Goal: Information Seeking & Learning: Learn about a topic

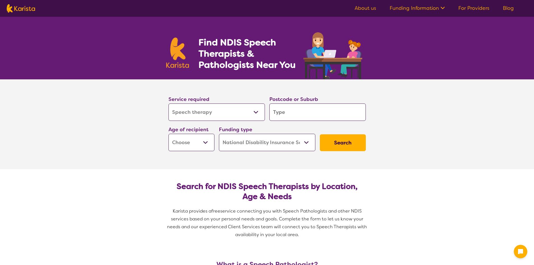
select select "Speech therapy"
select select "NDIS"
select select "Speech therapy"
select select "NDIS"
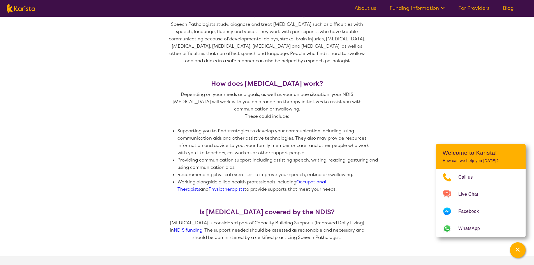
scroll to position [211, 0]
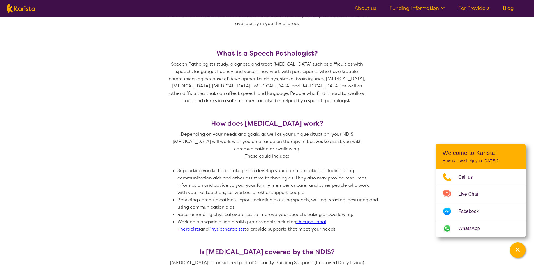
drag, startPoint x: 218, startPoint y: 52, endPoint x: 376, endPoint y: 103, distance: 166.0
click at [376, 103] on section "What is a Speech Pathologist? Speech Pathologists study, diagnose and treat [ME…" at bounding box center [267, 166] width 534 height 260
click at [428, 71] on section "What is a Speech Pathologist? Speech Pathologists study, diagnose and treat [ME…" at bounding box center [267, 166] width 534 height 260
drag, startPoint x: 218, startPoint y: 51, endPoint x: 285, endPoint y: 175, distance: 141.2
click at [368, 228] on section "What is a Speech Pathologist? Speech Pathologists study, diagnose and treat [ME…" at bounding box center [266, 166] width 215 height 260
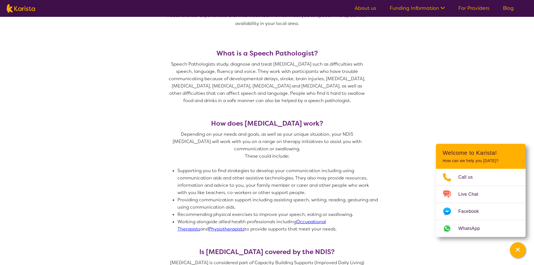
copy section "What is a Speech Pathologist? Speech Pathologists study, diagnose and treat [ME…"
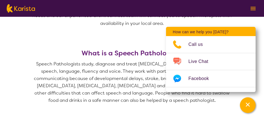
click at [135, 56] on h3 "What is a Speech Pathologist?" at bounding box center [132, 53] width 202 height 8
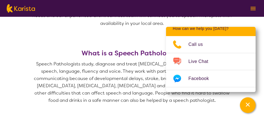
scroll to position [4, 0]
click at [232, 33] on header "Welcome to Karista! How can we help you [DATE]?" at bounding box center [211, 25] width 90 height 21
click at [245, 107] on div "Channel Menu" at bounding box center [247, 105] width 11 height 12
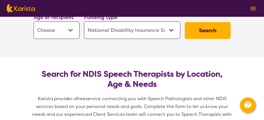
scroll to position [168, 0]
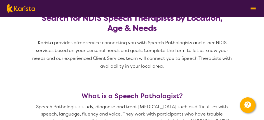
click at [213, 78] on span "Karista provides a free service connecting you with Speech Pathologists and oth…" at bounding box center [132, 59] width 202 height 40
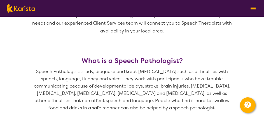
scroll to position [224, 0]
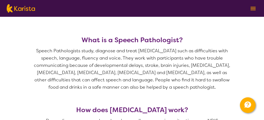
drag, startPoint x: 84, startPoint y: 40, endPoint x: 258, endPoint y: 87, distance: 180.9
copy div "What is a Speech Pathologist? Speech Pathologists study, diagnose and treat [ME…"
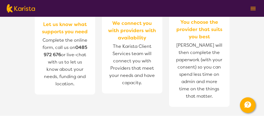
scroll to position [617, 0]
